Goal: Transaction & Acquisition: Purchase product/service

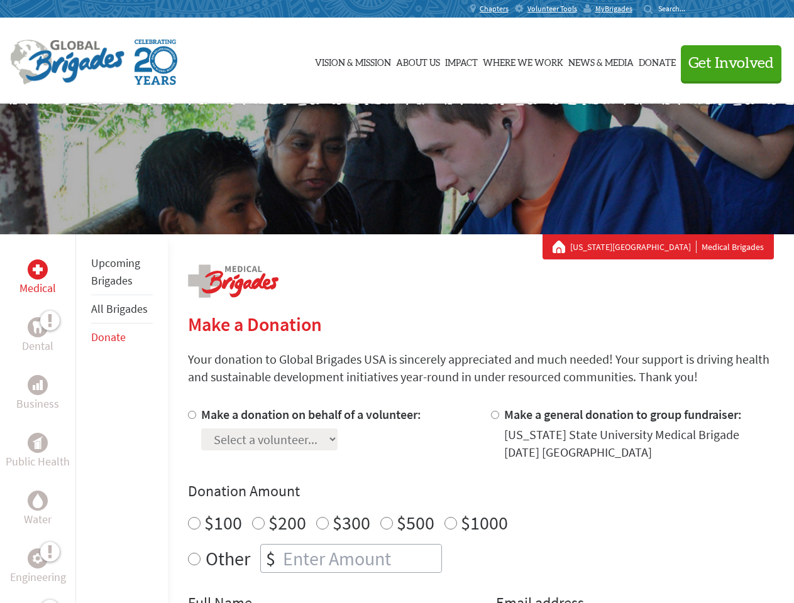
click at [694, 9] on div "Search for:" at bounding box center [668, 9] width 50 height 10
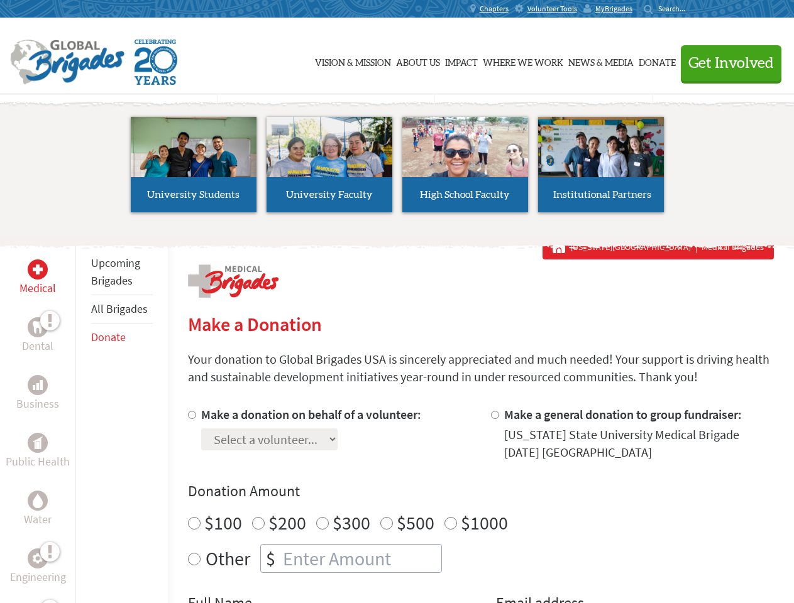
click at [725, 63] on span "Get Involved" at bounding box center [730, 63] width 85 height 15
click at [397, 169] on li "High School Faculty" at bounding box center [465, 165] width 136 height 116
click at [83, 418] on div "Upcoming Brigades All Brigades Donate" at bounding box center [121, 535] width 92 height 603
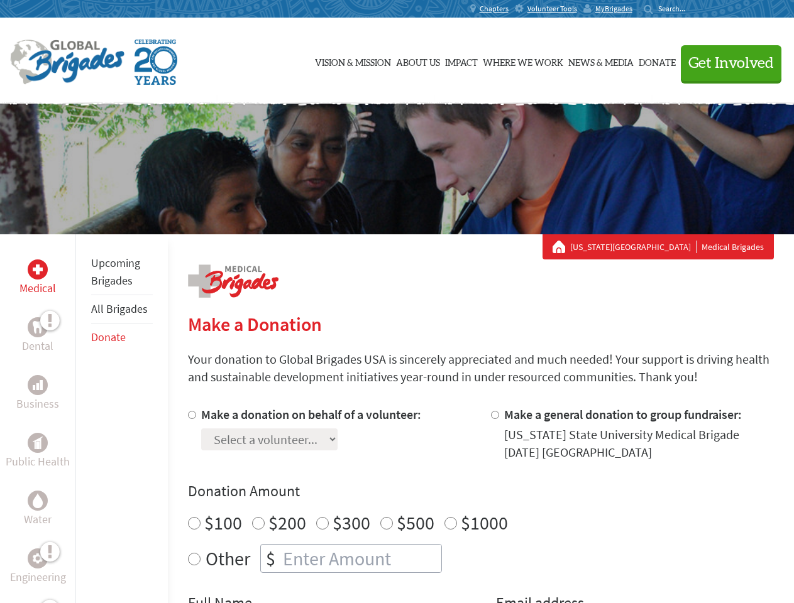
click at [480, 505] on div "Donation Amount $100 $200 $300 $500 $1000 Other $" at bounding box center [481, 527] width 586 height 92
click at [190, 415] on input "Make a donation on behalf of a volunteer:" at bounding box center [192, 415] width 8 height 8
radio input "true"
click at [494, 415] on input "Make a general donation to group fundraiser:" at bounding box center [495, 415] width 8 height 8
radio input "true"
